Goal: Information Seeking & Learning: Learn about a topic

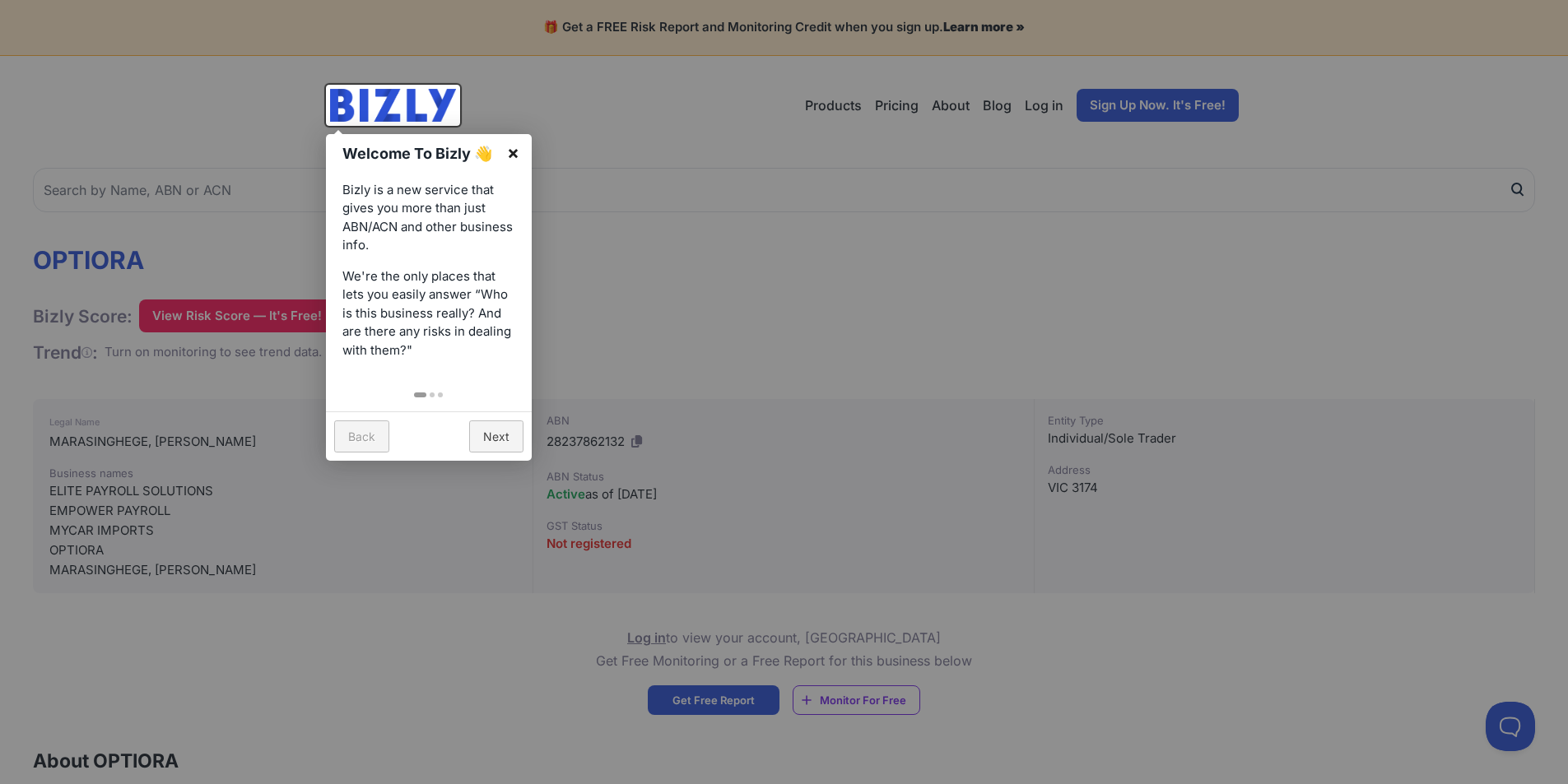
click at [515, 150] on link "×" at bounding box center [513, 152] width 37 height 37
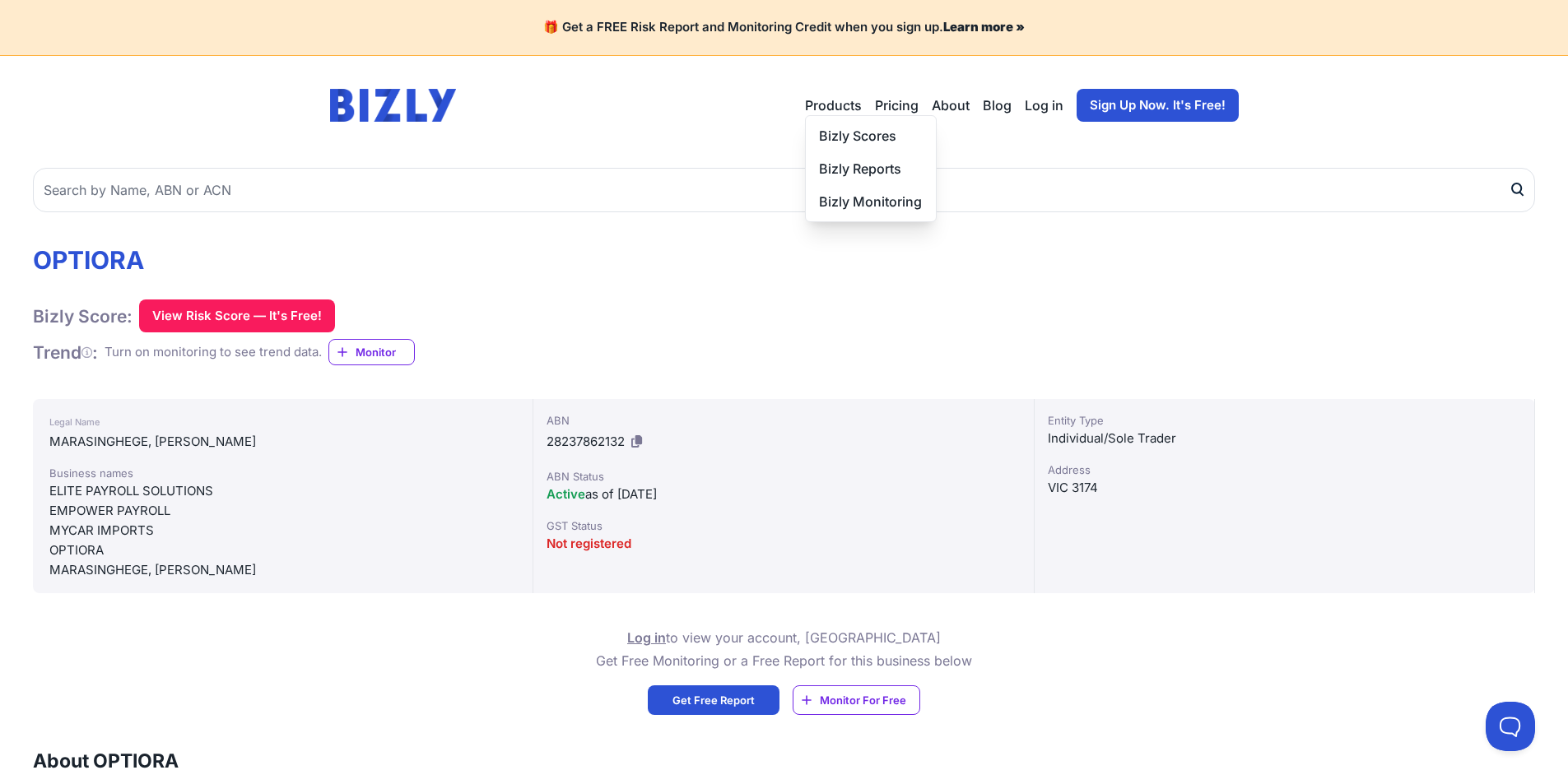
click at [847, 107] on button "Products" at bounding box center [834, 105] width 57 height 20
click at [901, 111] on link "Pricing" at bounding box center [897, 105] width 43 height 20
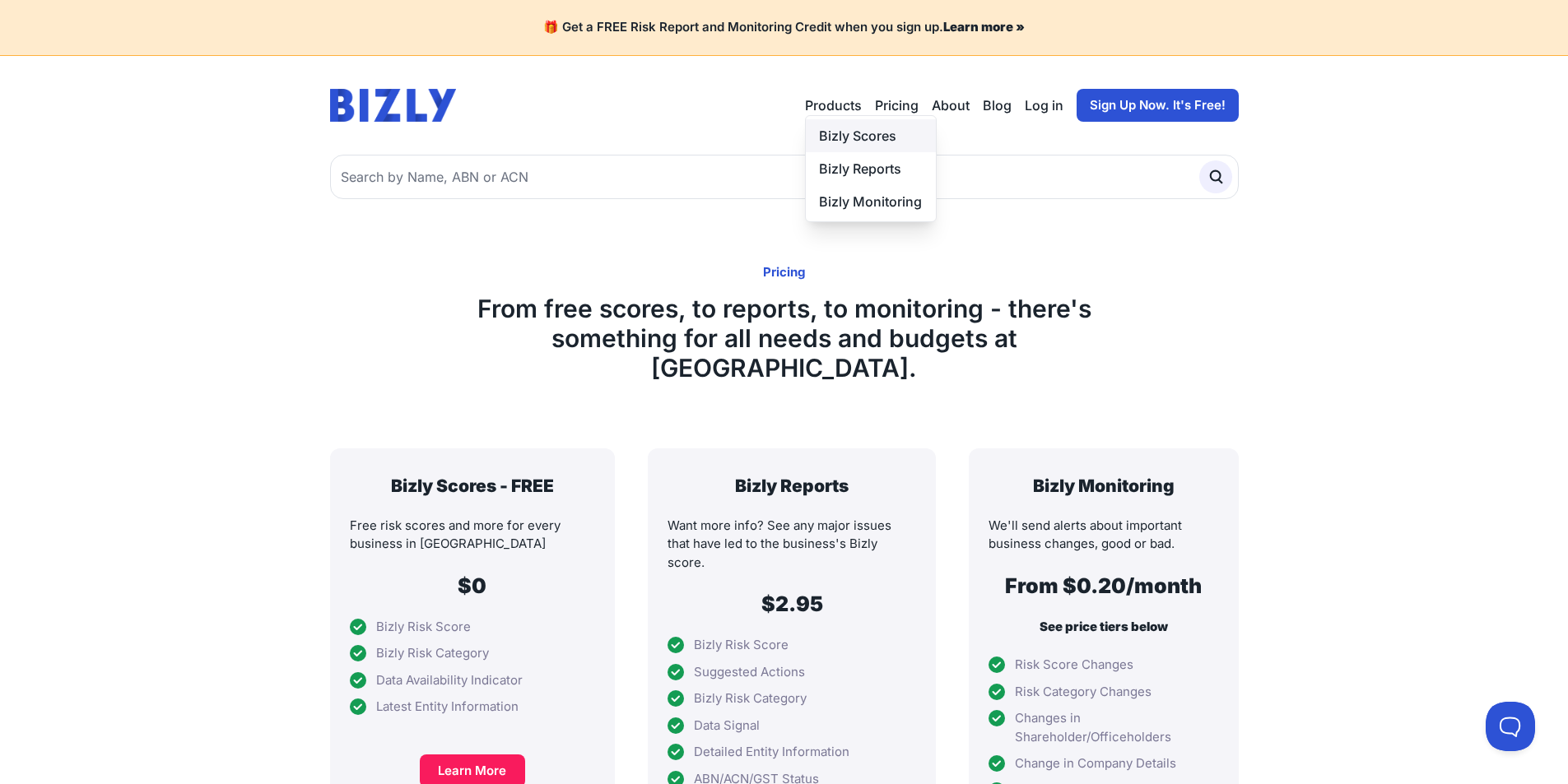
click at [850, 135] on link "Bizly Scores" at bounding box center [871, 136] width 130 height 33
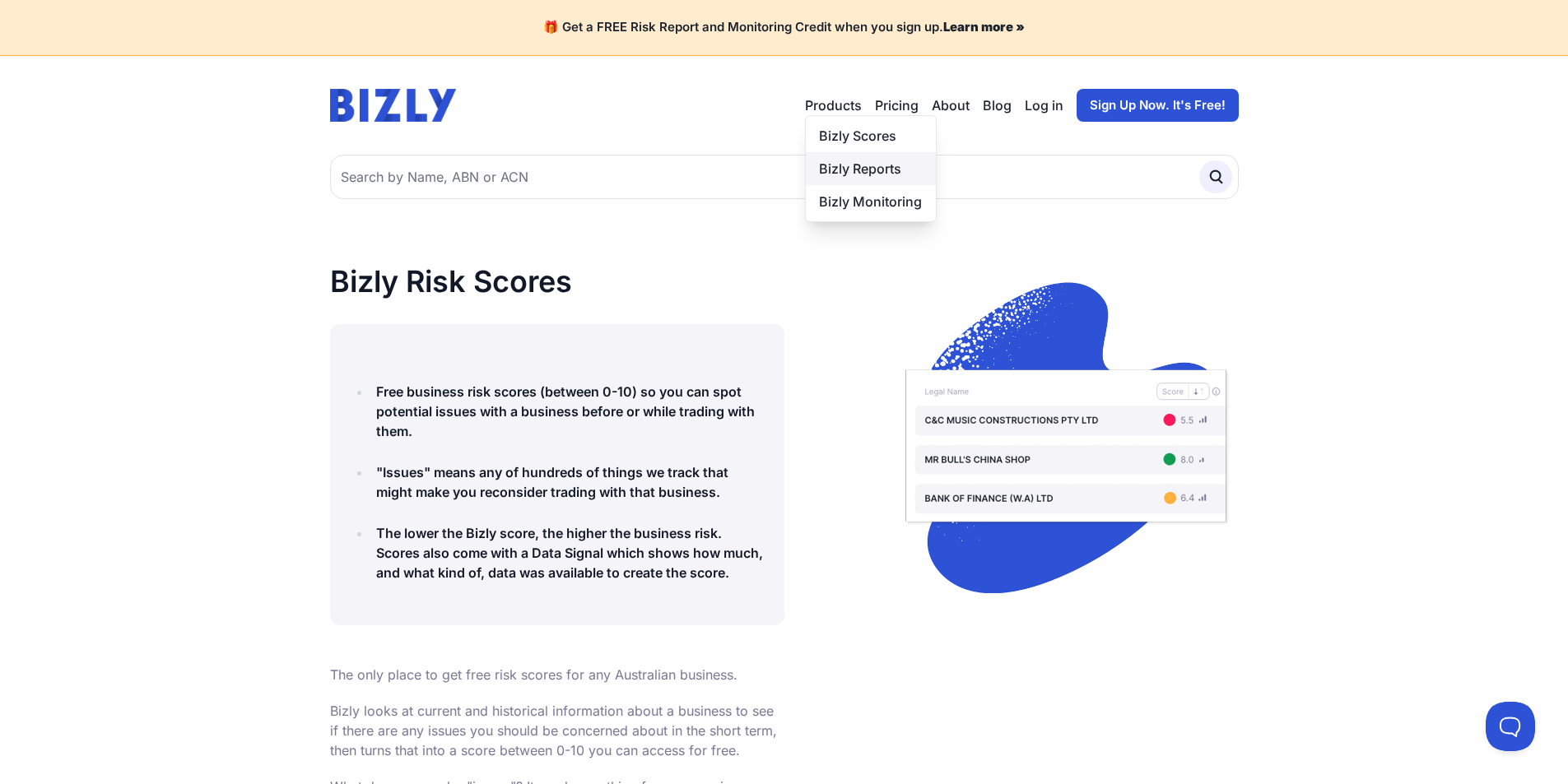
click at [835, 168] on link "Bizly Reports" at bounding box center [871, 169] width 130 height 33
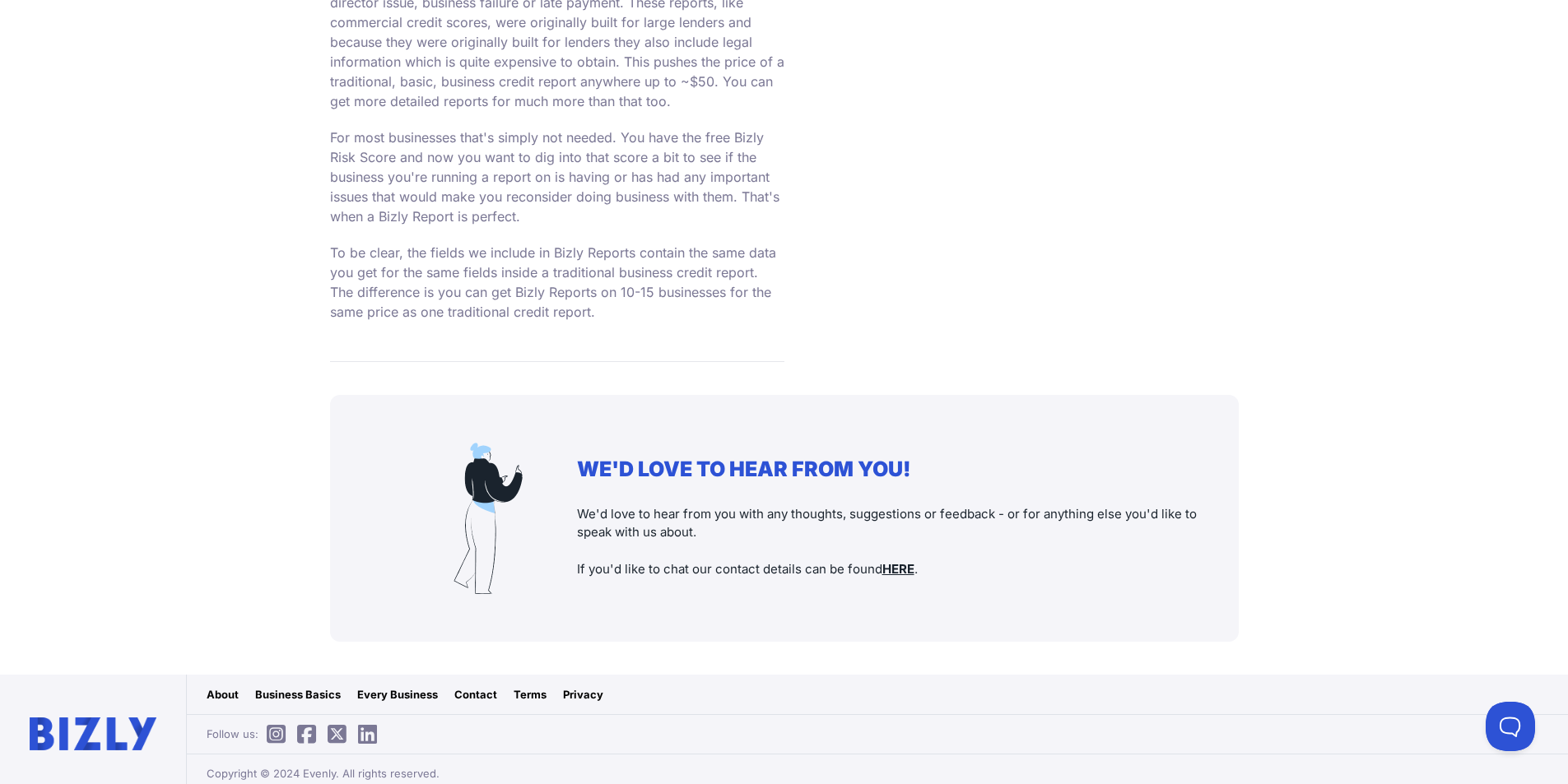
scroll to position [3114, 0]
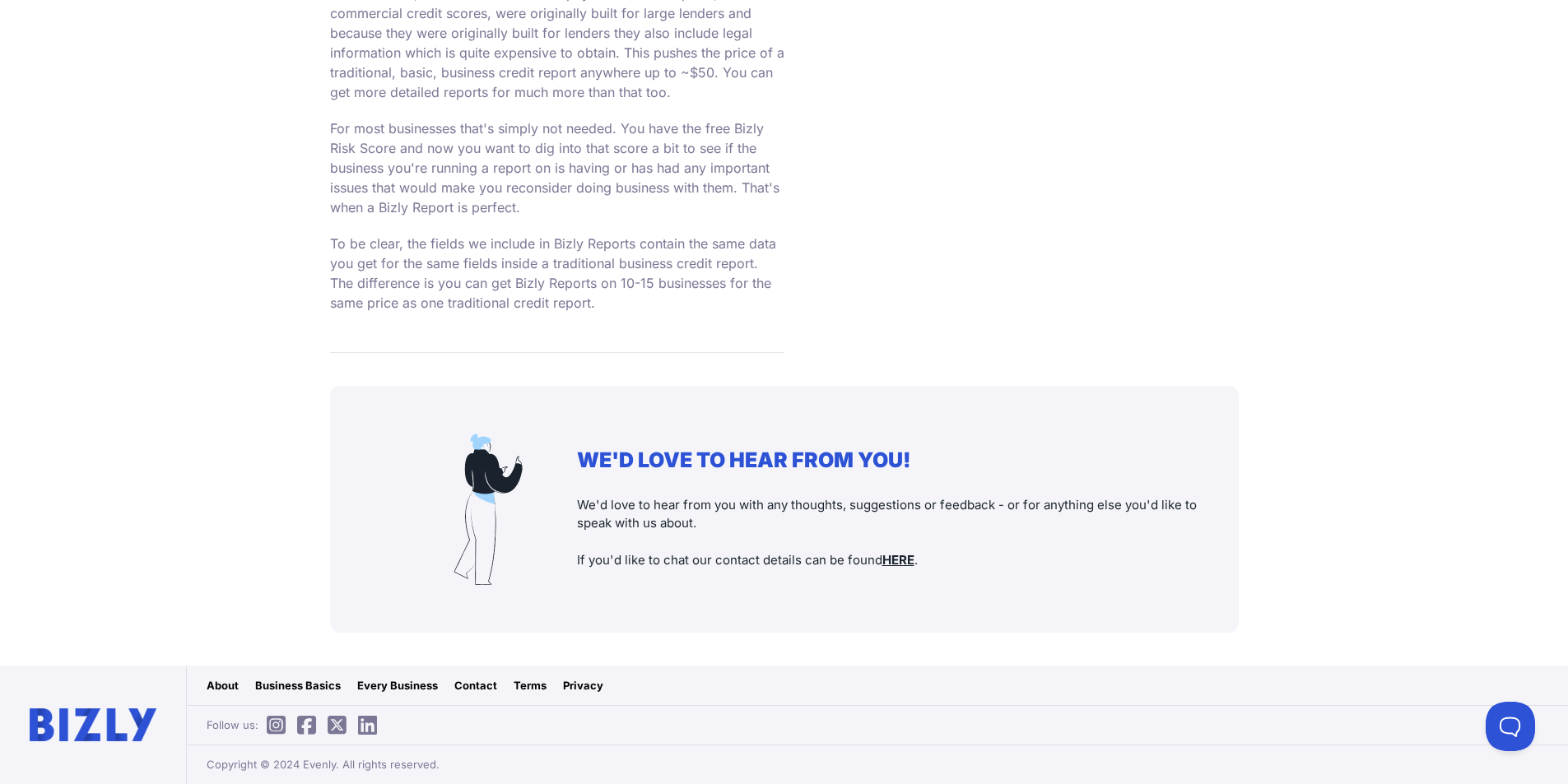
drag, startPoint x: 827, startPoint y: 310, endPoint x: 820, endPoint y: 197, distance: 113.2
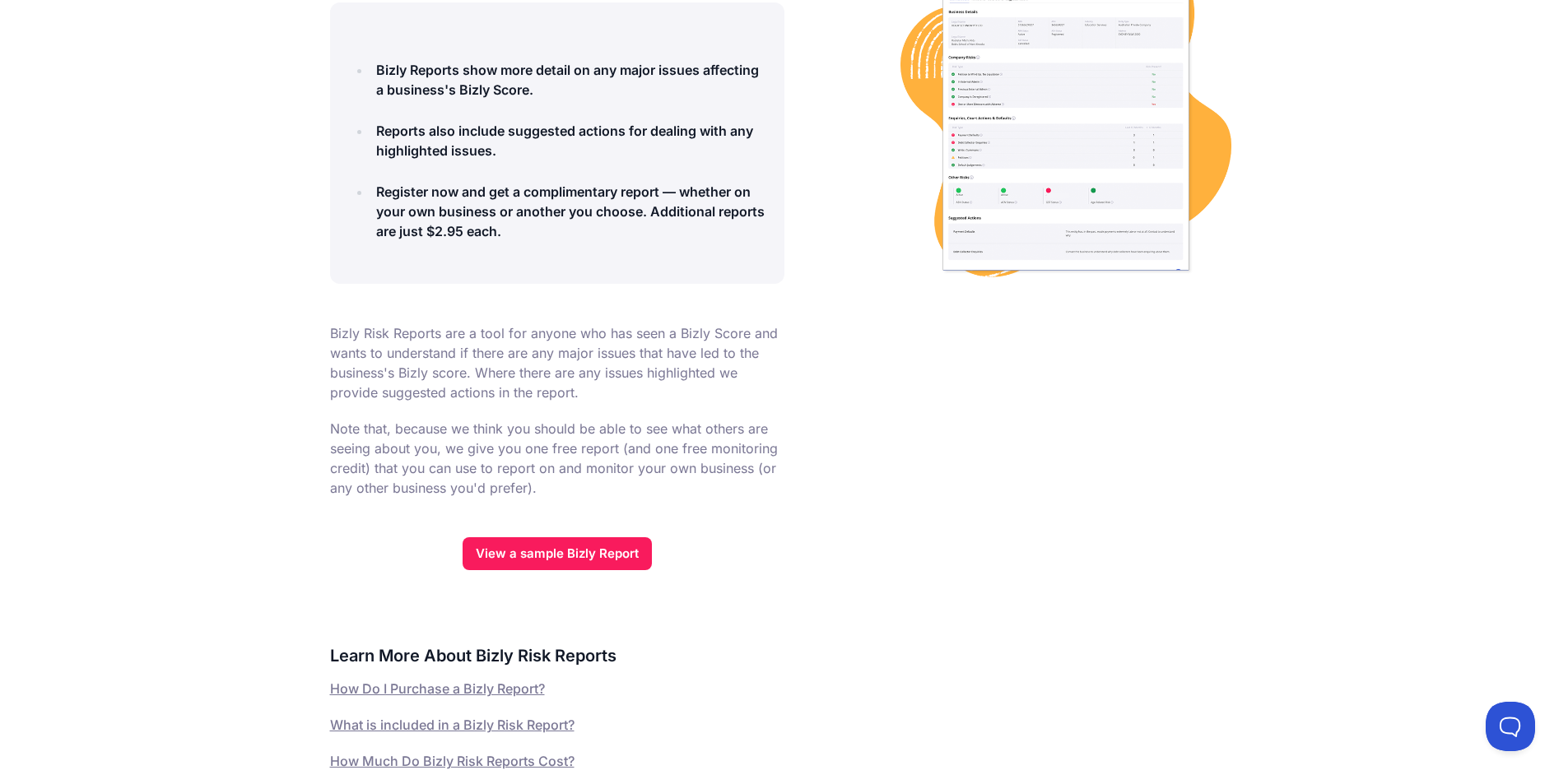
scroll to position [0, 0]
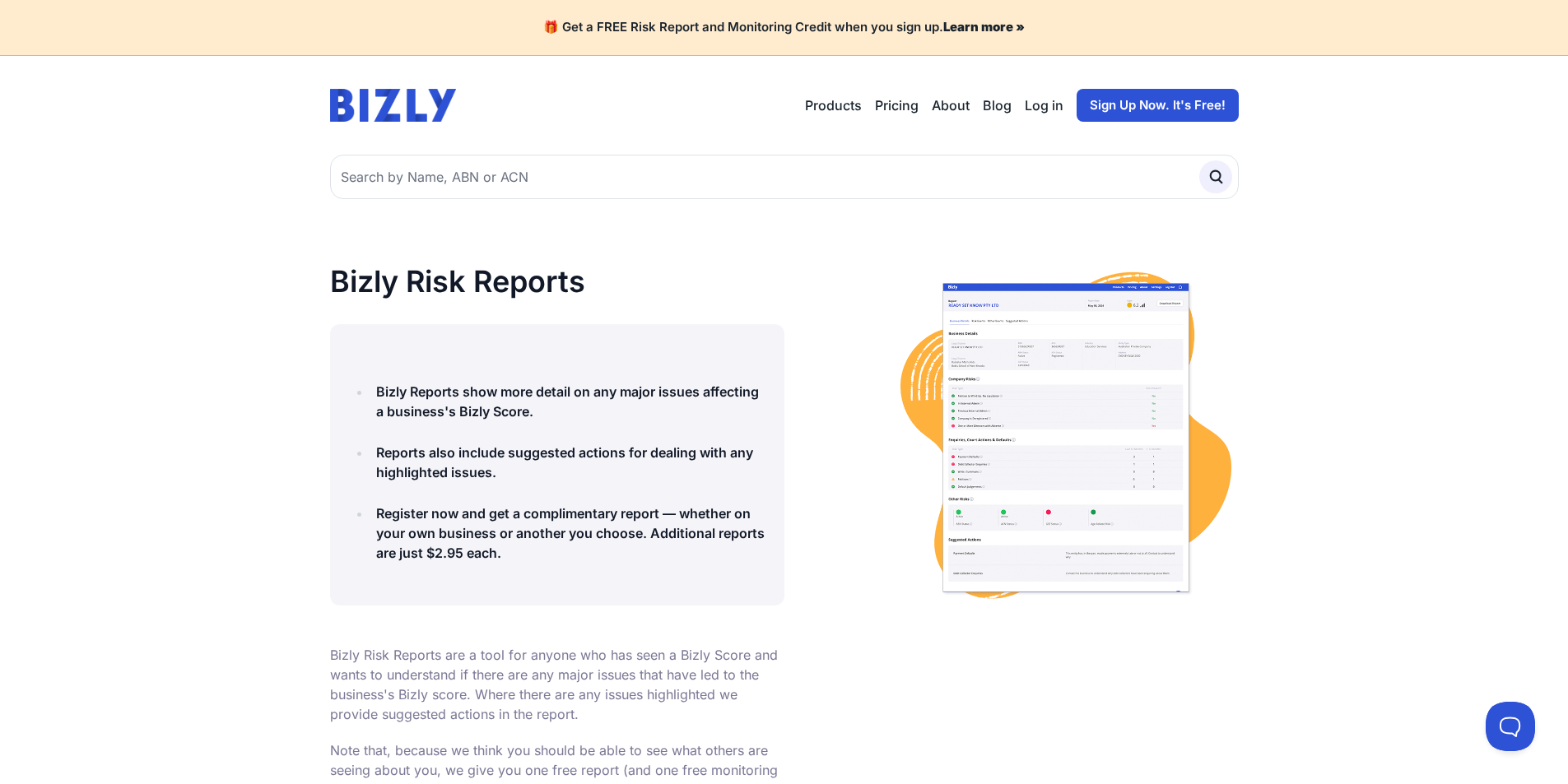
click at [967, 106] on link "About" at bounding box center [950, 105] width 38 height 20
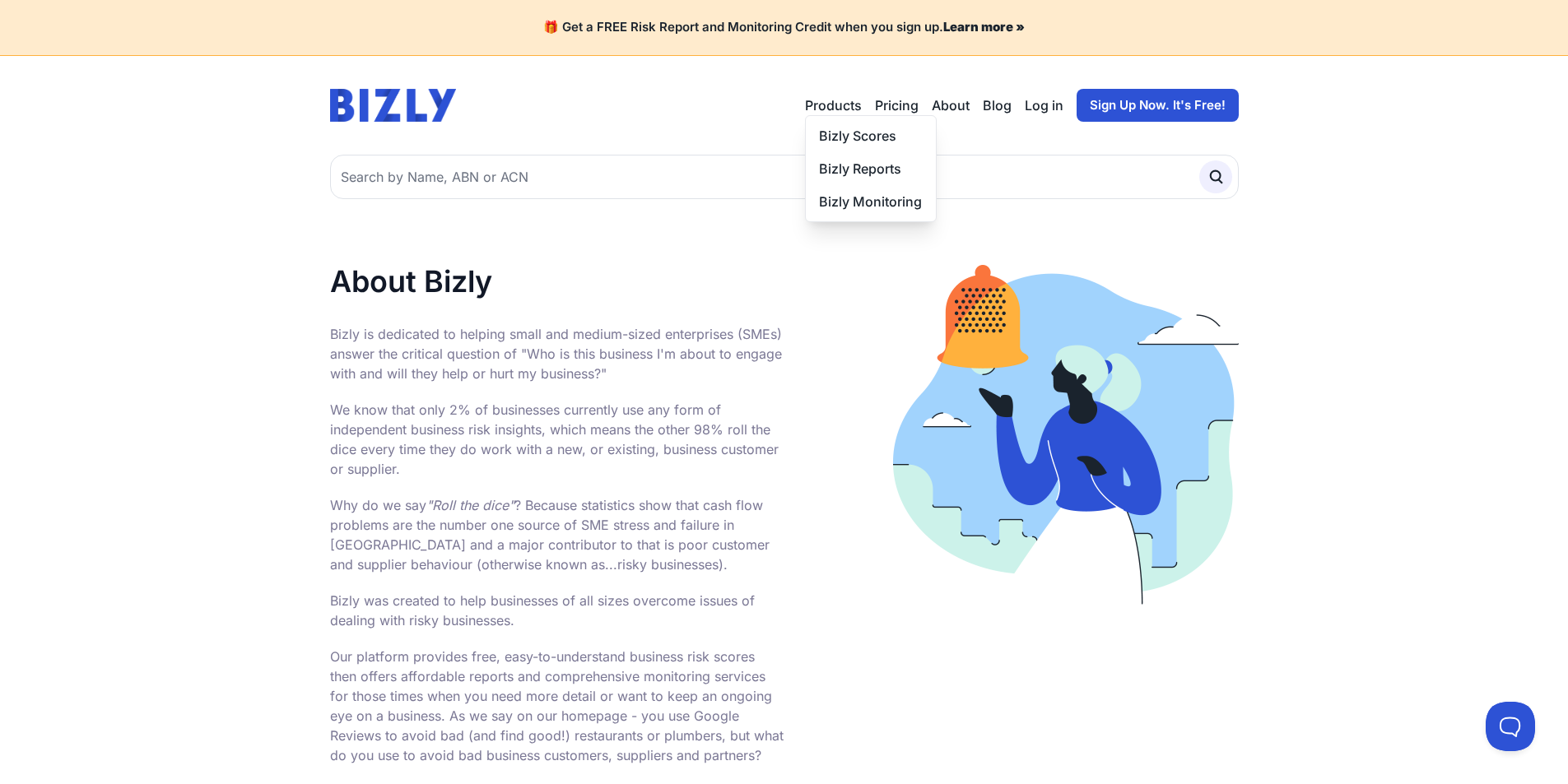
click at [846, 107] on button "Products" at bounding box center [834, 105] width 57 height 20
click at [851, 124] on link "Bizly Scores" at bounding box center [871, 136] width 130 height 33
